Goal: Find specific page/section: Find specific page/section

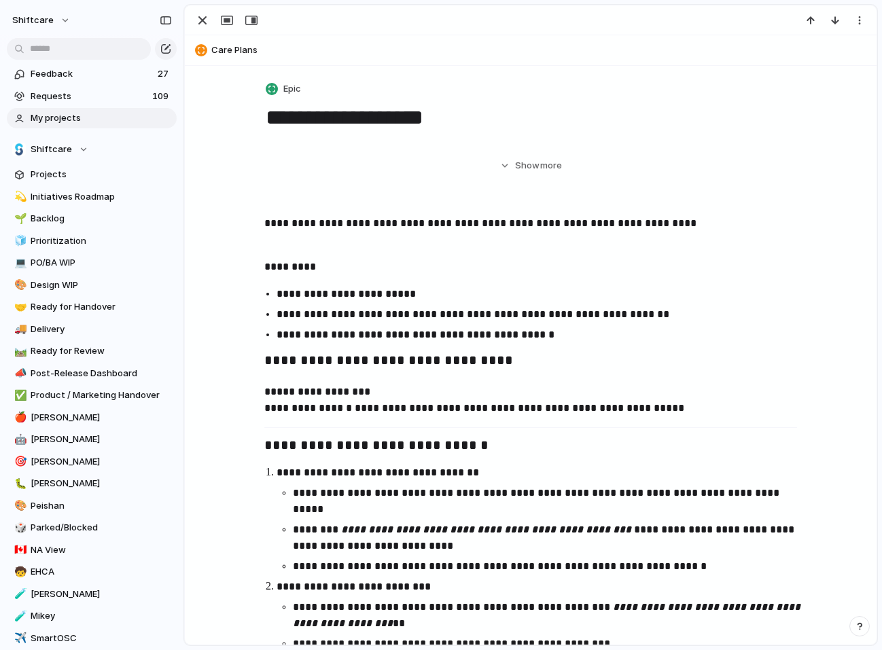
click at [62, 116] on span "My projects" at bounding box center [101, 118] width 141 height 14
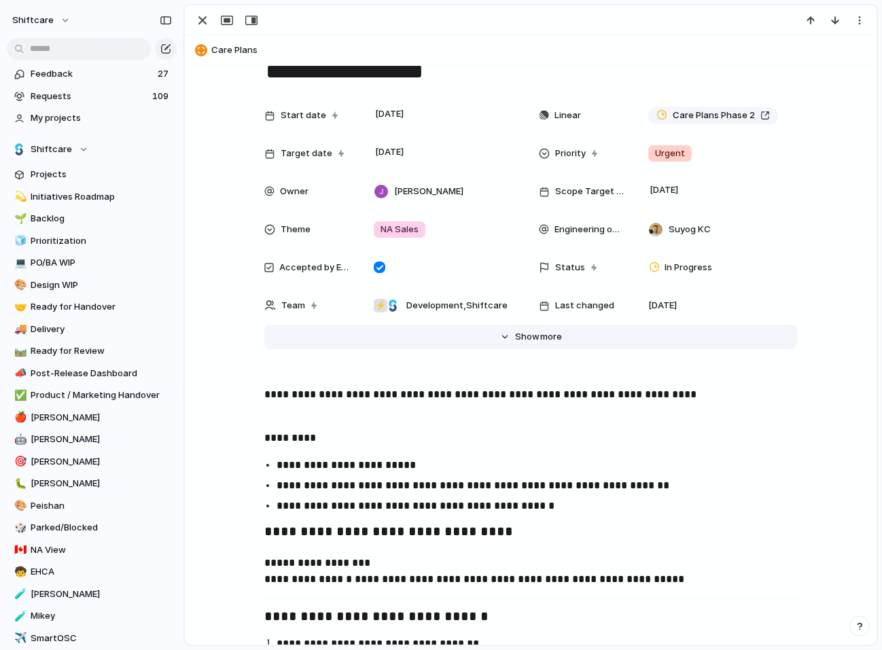
scroll to position [47, 0]
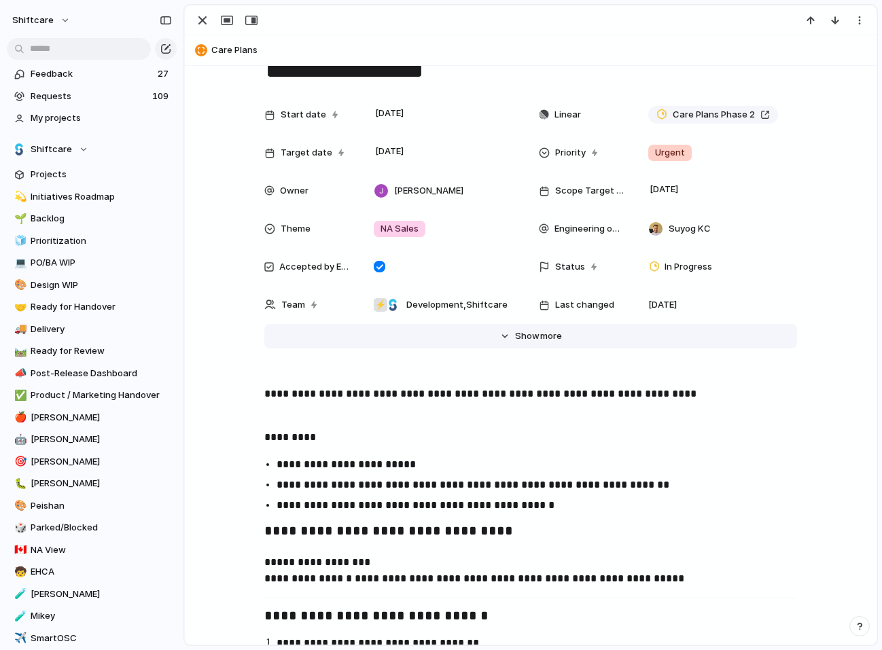
click at [530, 331] on span "Show" at bounding box center [527, 336] width 24 height 14
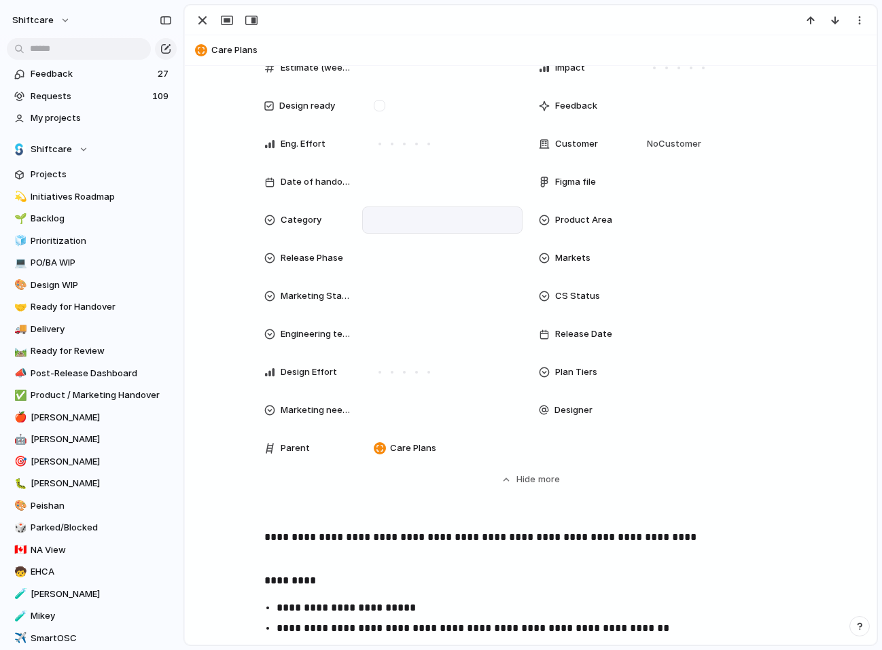
scroll to position [361, 0]
